Goal: Book appointment/travel/reservation

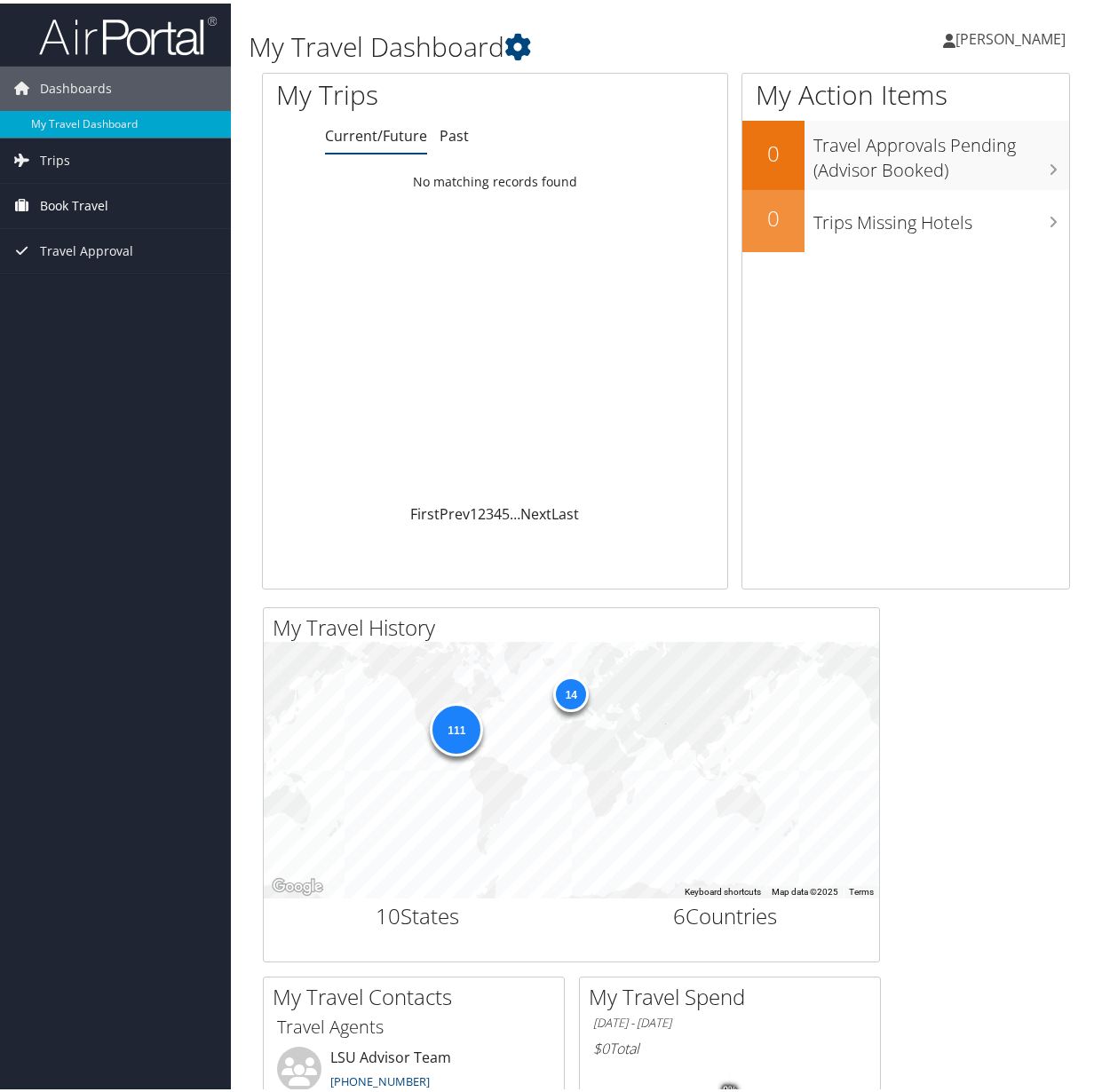
click at [71, 204] on span "Book Travel" at bounding box center [74, 202] width 69 height 45
click at [97, 260] on link "Book/Manage Online Trips" at bounding box center [116, 264] width 231 height 27
